Goal: Information Seeking & Learning: Learn about a topic

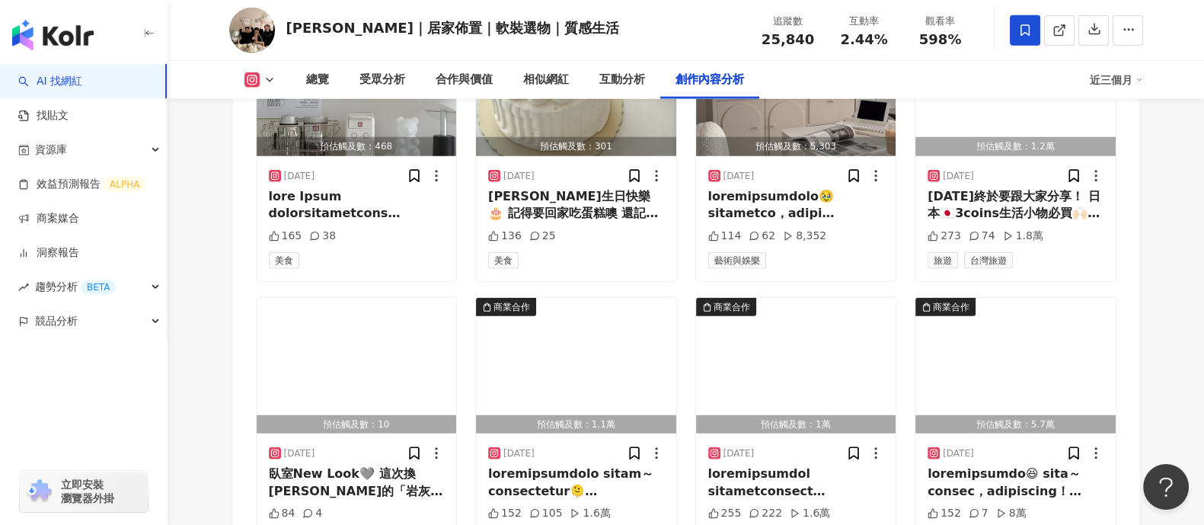
scroll to position [5385, 0]
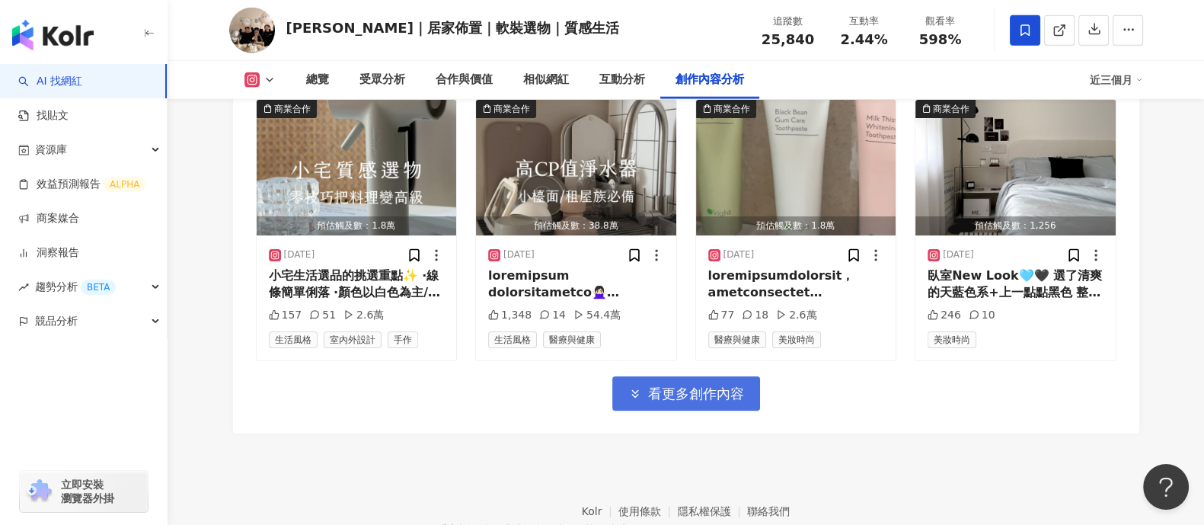
click at [695, 388] on span "看更多創作內容" at bounding box center [696, 393] width 96 height 17
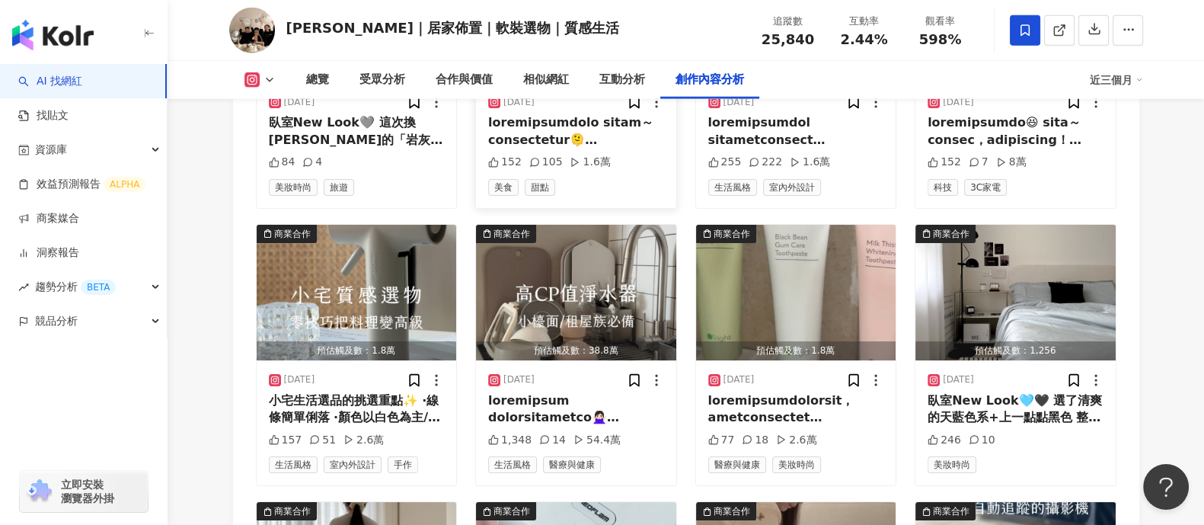
scroll to position [5290, 0]
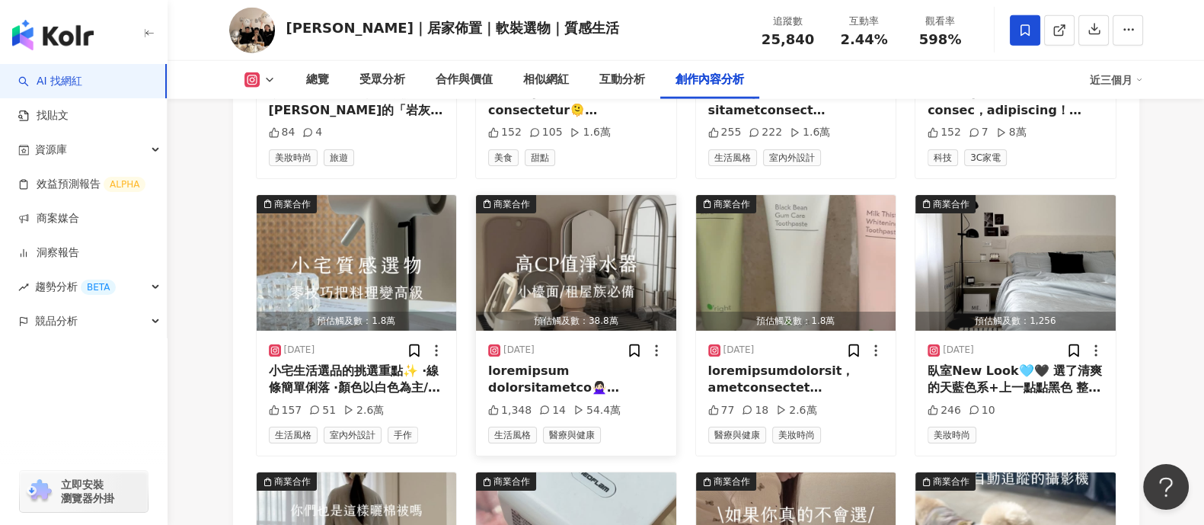
click at [605, 268] on img "button" at bounding box center [576, 263] width 200 height 136
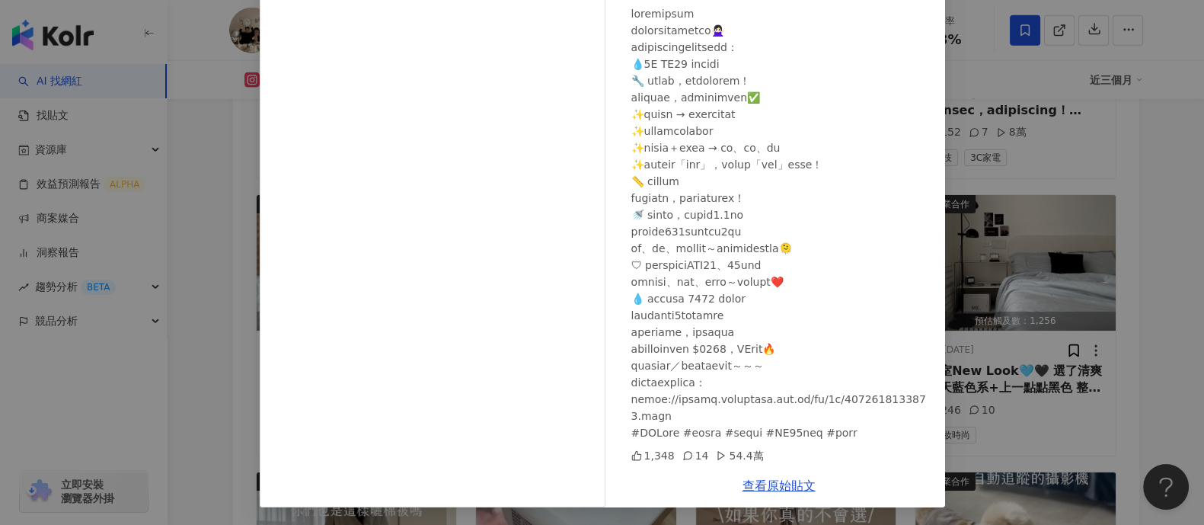
scroll to position [5385, 0]
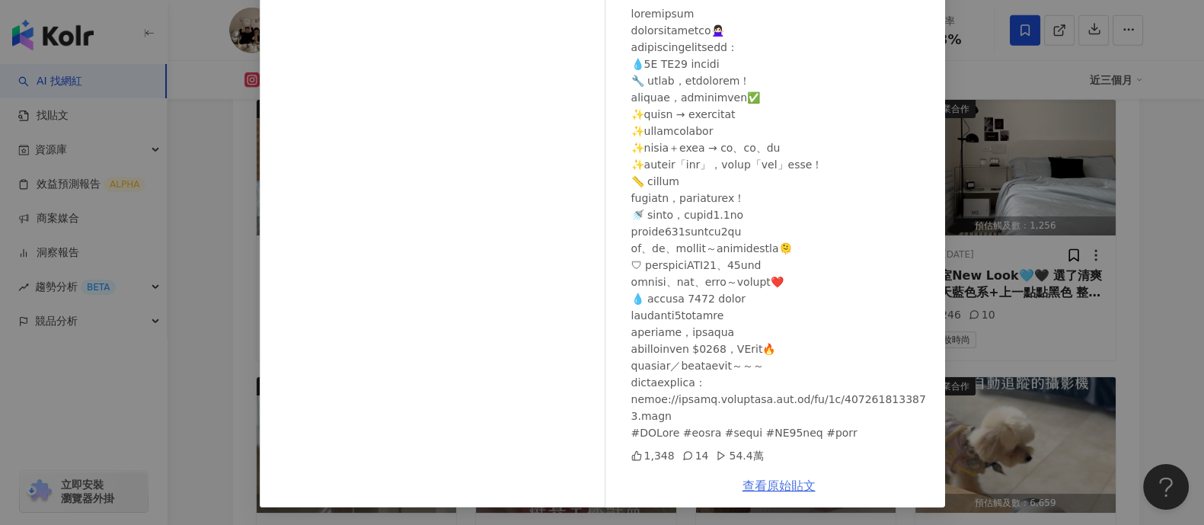
click at [787, 490] on link "查看原始貼文" at bounding box center [779, 485] width 73 height 14
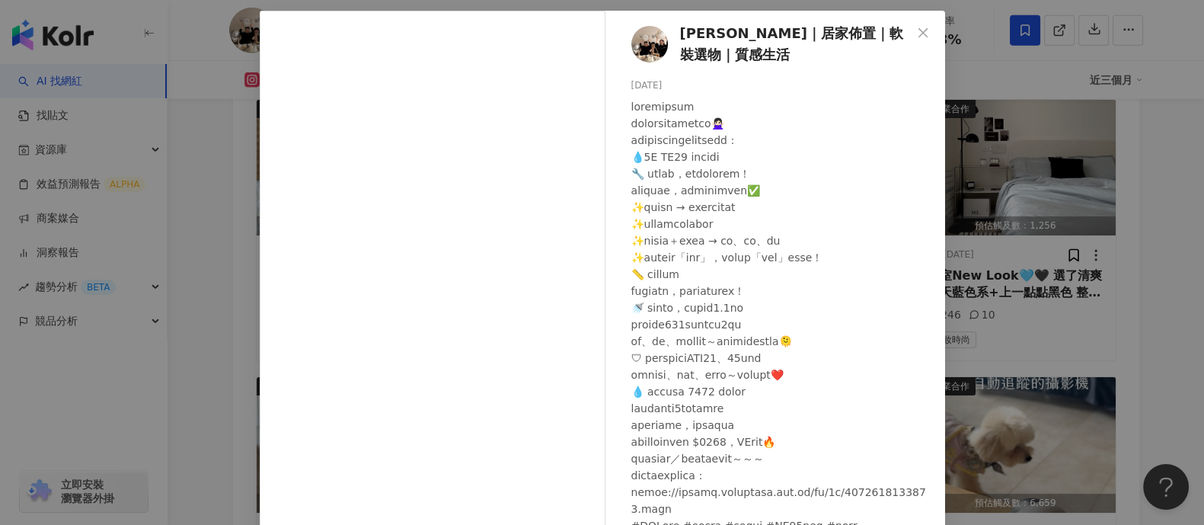
scroll to position [0, 0]
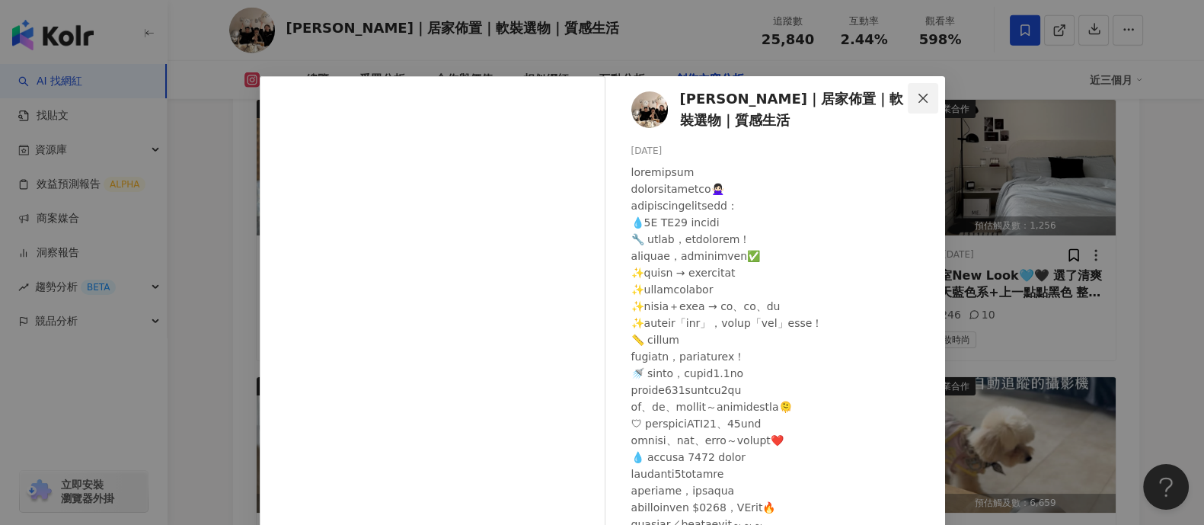
click at [921, 95] on icon "close" at bounding box center [923, 98] width 12 height 12
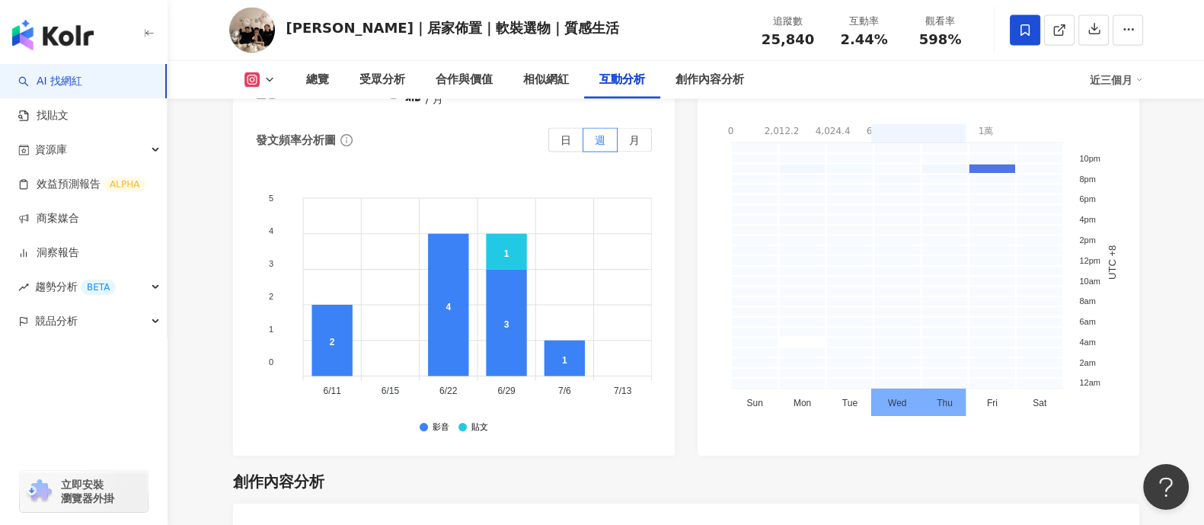
scroll to position [3909, 0]
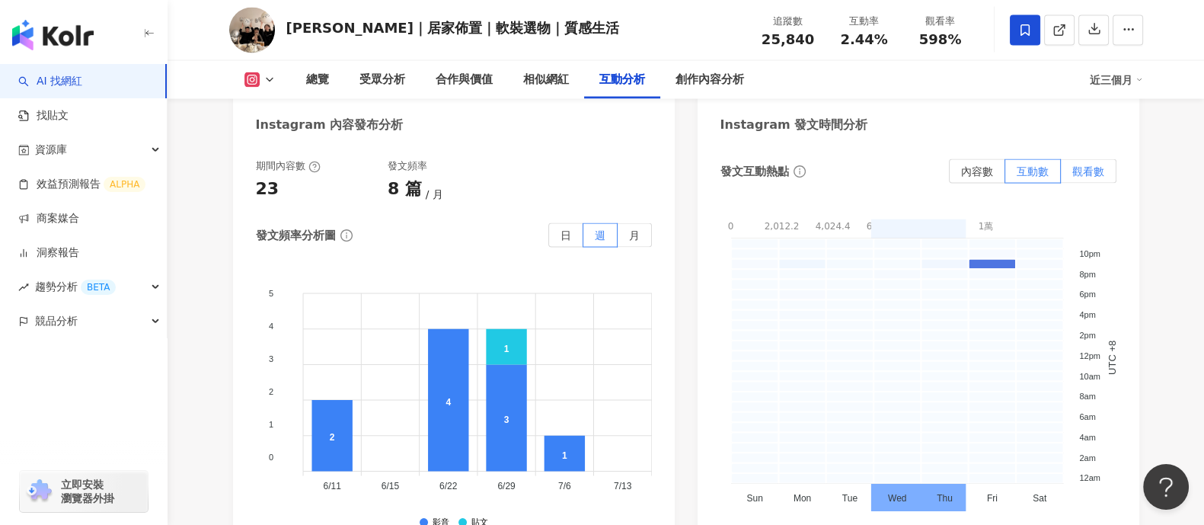
click at [1110, 159] on label "觀看數" at bounding box center [1089, 171] width 56 height 24
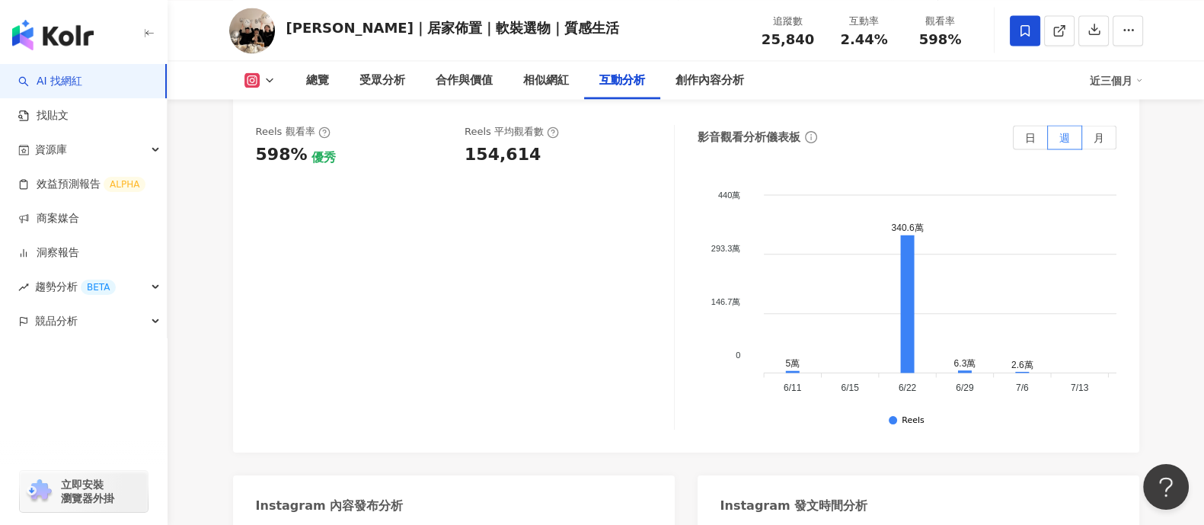
scroll to position [3433, 0]
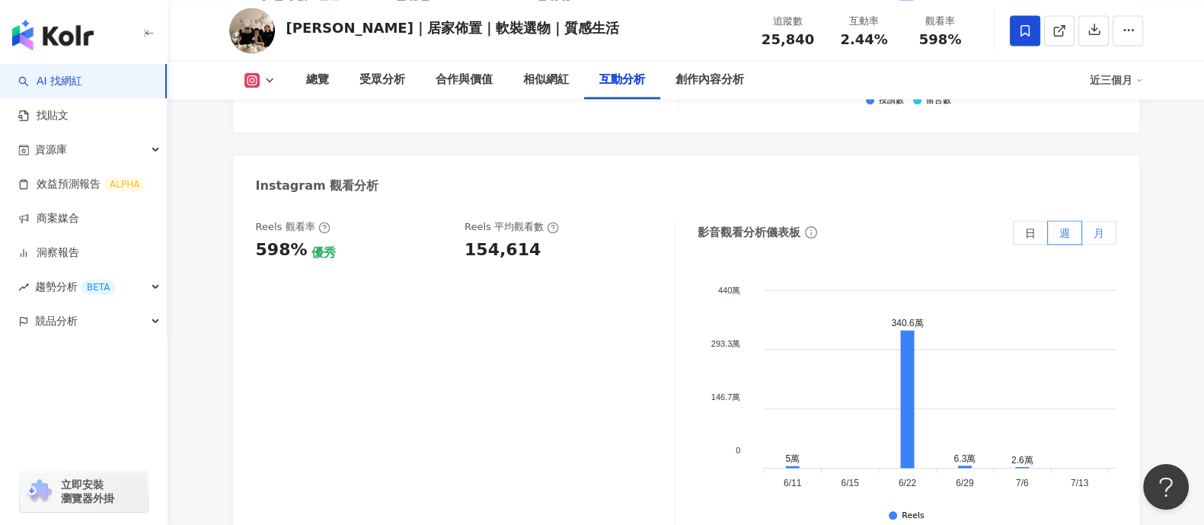
click at [1105, 220] on label "月" at bounding box center [1099, 232] width 34 height 24
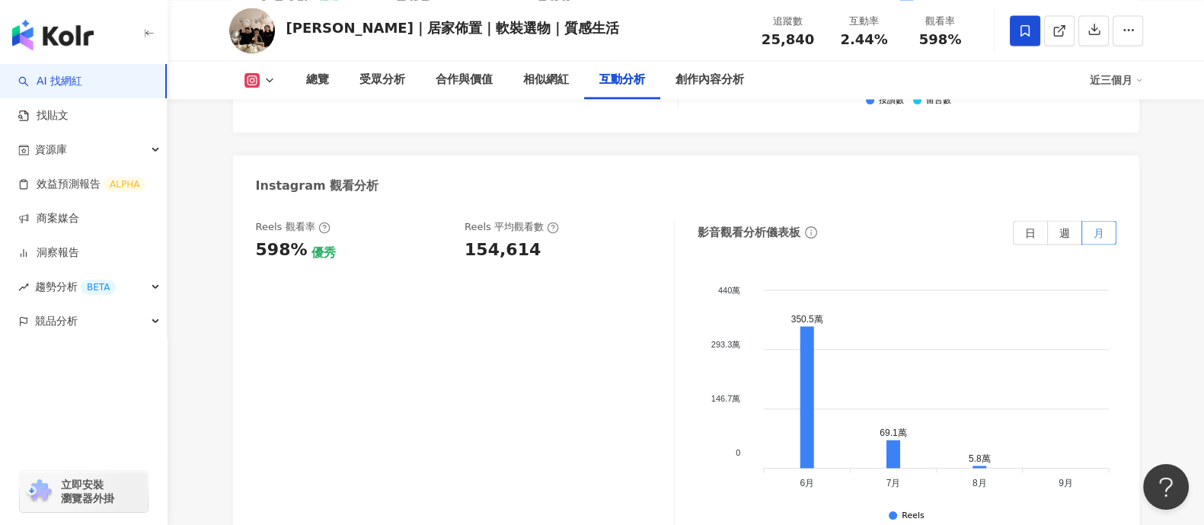
click at [791, 347] on foreignobject at bounding box center [931, 381] width 369 height 228
click at [813, 341] on foreignobject at bounding box center [931, 381] width 369 height 228
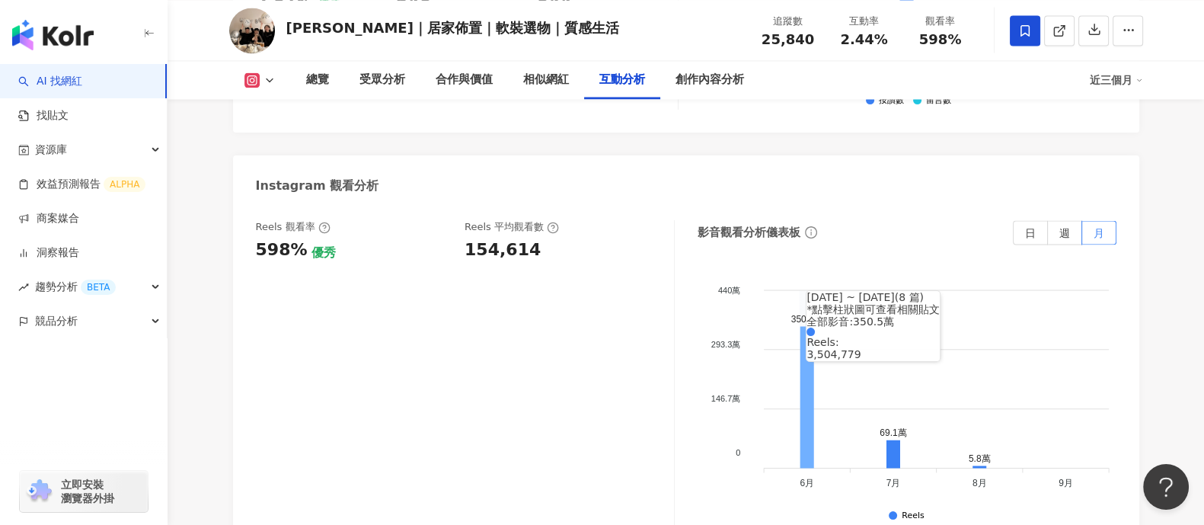
click at [801, 345] on icon at bounding box center [807, 398] width 14 height 142
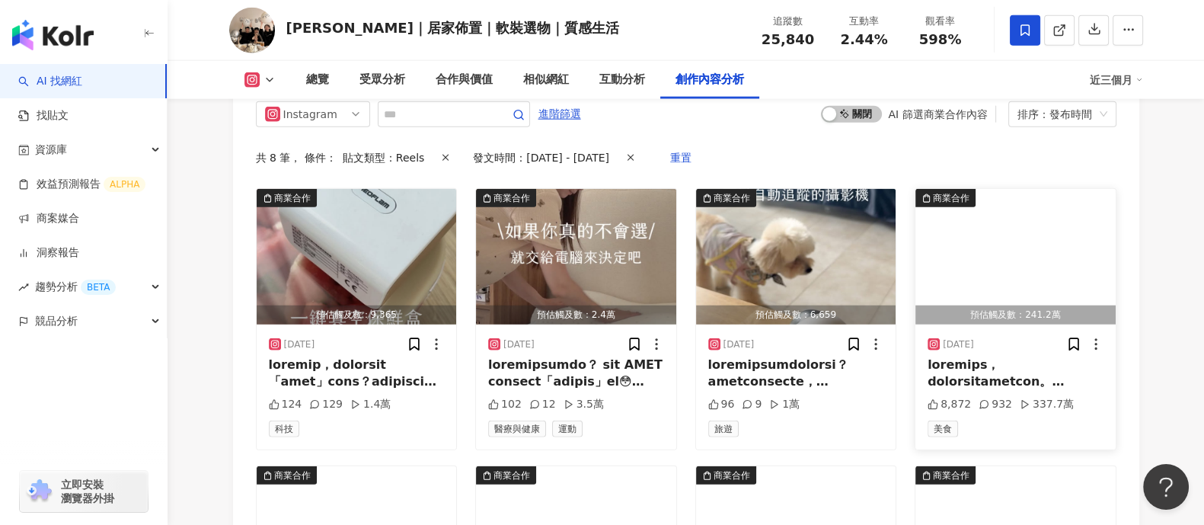
scroll to position [4789, 0]
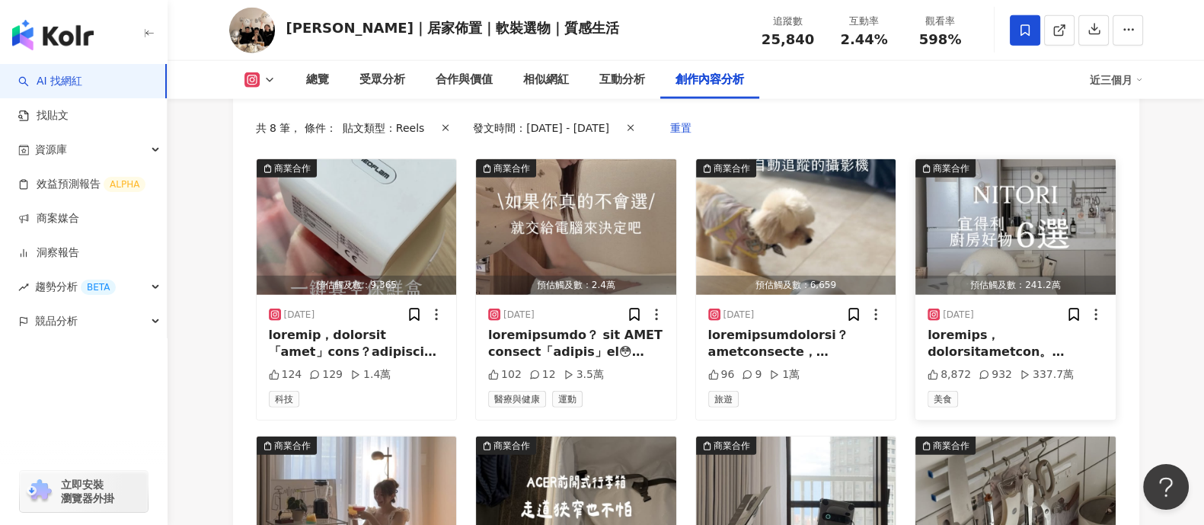
click at [1044, 202] on img "button" at bounding box center [1015, 227] width 200 height 136
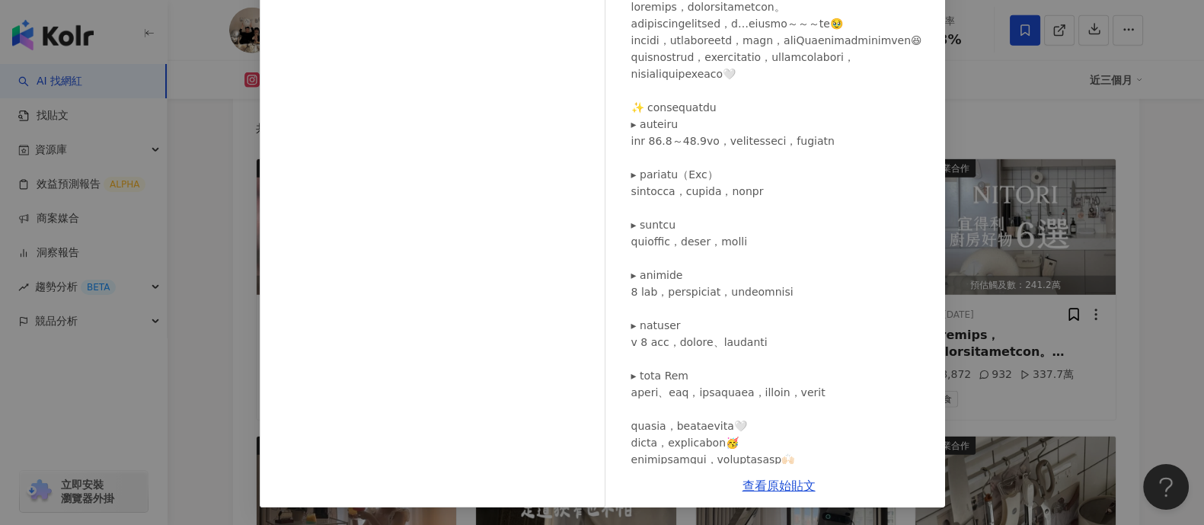
scroll to position [0, 0]
